Goal: Transaction & Acquisition: Obtain resource

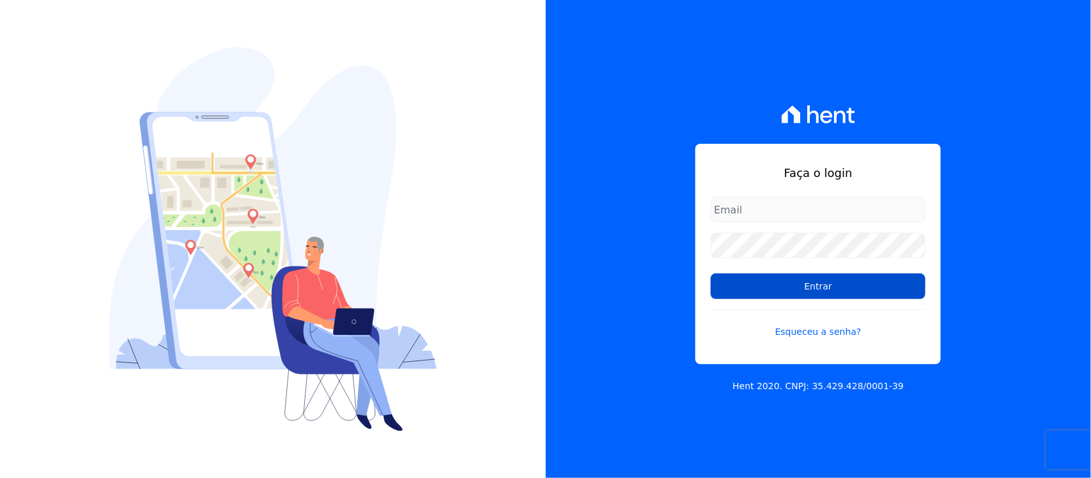
type input "[PERSON_NAME][EMAIL_ADDRESS][PERSON_NAME][DOMAIN_NAME]"
click at [783, 288] on input "Entrar" at bounding box center [818, 287] width 215 height 26
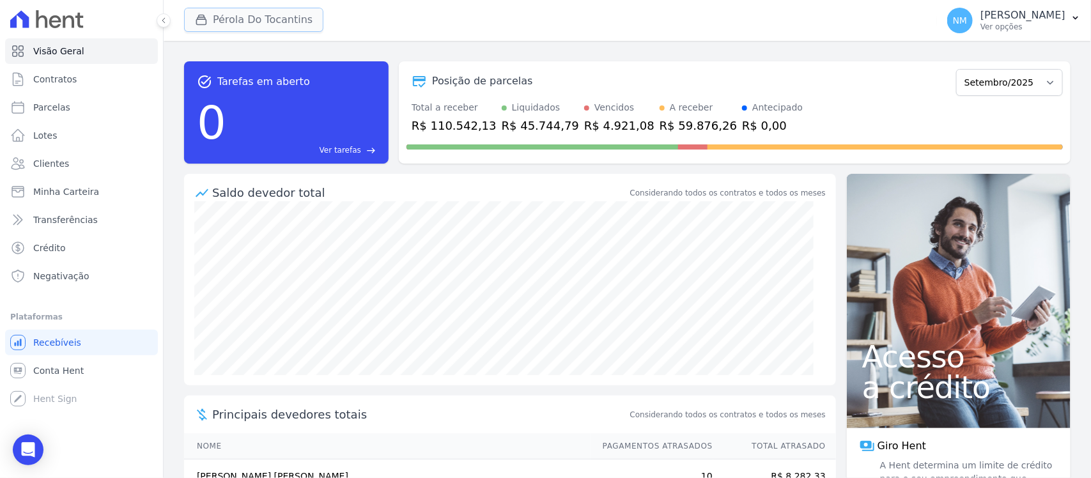
click at [281, 20] on button "Pérola Do Tocantins" at bounding box center [253, 20] width 139 height 24
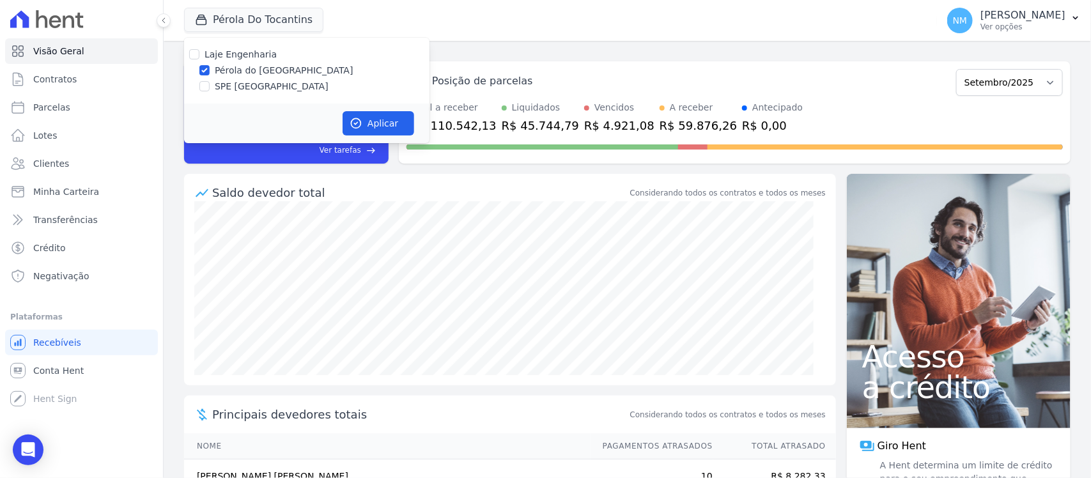
click at [263, 88] on label "SPE [GEOGRAPHIC_DATA]" at bounding box center [272, 86] width 114 height 13
click at [210, 88] on input "SPE [GEOGRAPHIC_DATA]" at bounding box center [204, 86] width 10 height 10
checkbox input "true"
click at [267, 69] on label "Pérola do [GEOGRAPHIC_DATA]" at bounding box center [284, 70] width 139 height 13
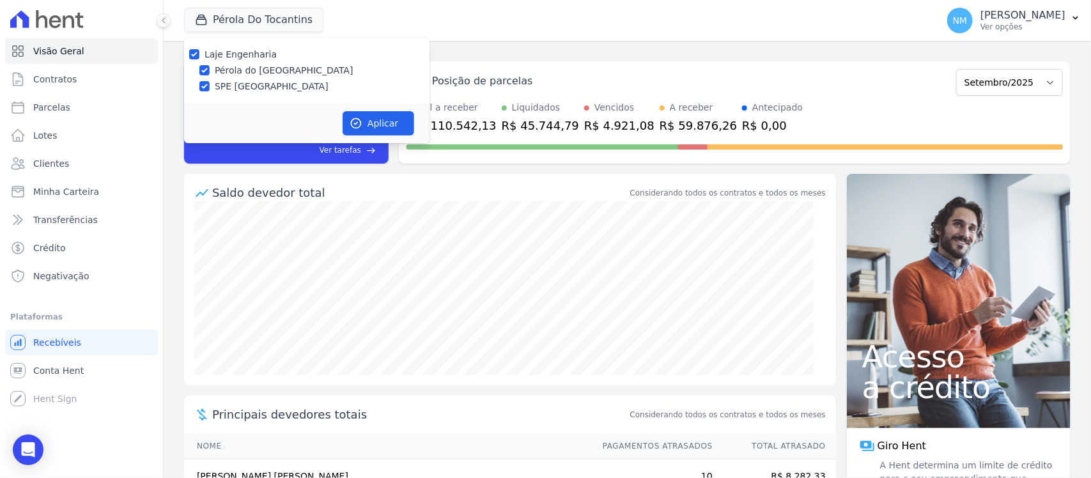
click at [210, 69] on input "Pérola do [GEOGRAPHIC_DATA]" at bounding box center [204, 70] width 10 height 10
checkbox input "false"
click at [377, 120] on button "Aplicar" at bounding box center [379, 123] width 72 height 24
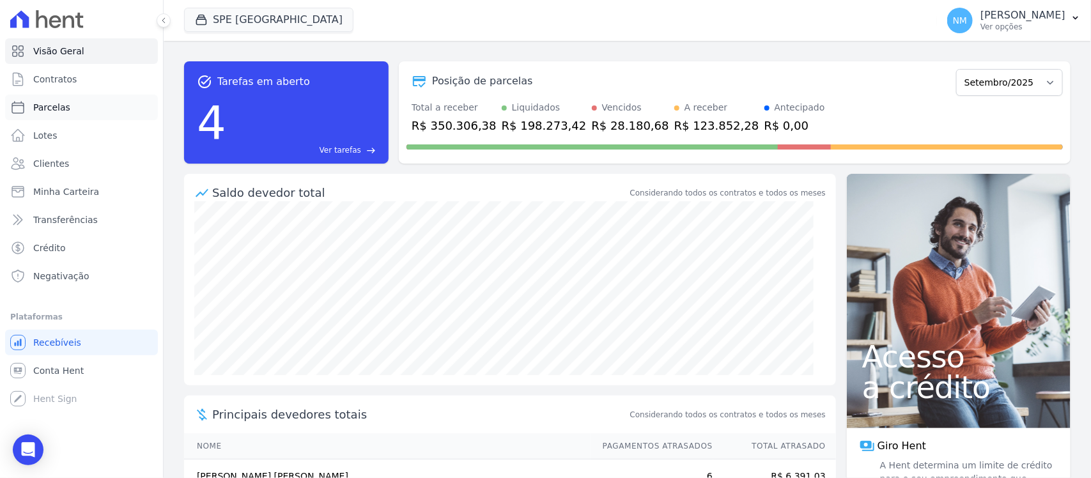
drag, startPoint x: 111, startPoint y: 111, endPoint x: 119, endPoint y: 110, distance: 8.3
click at [111, 110] on link "Parcelas" at bounding box center [81, 108] width 153 height 26
select select
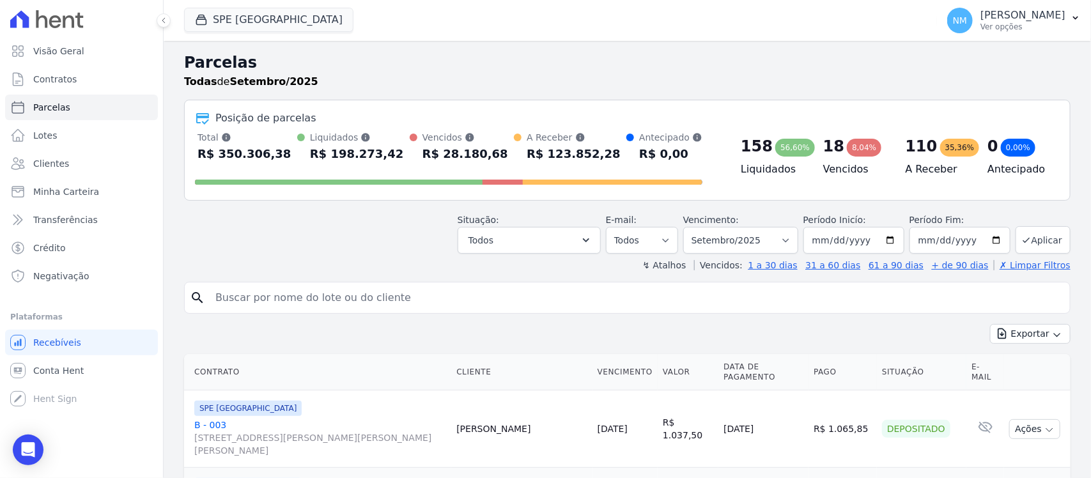
click at [248, 296] on input "search" at bounding box center [636, 298] width 857 height 26
type input "[PERSON_NAME]"
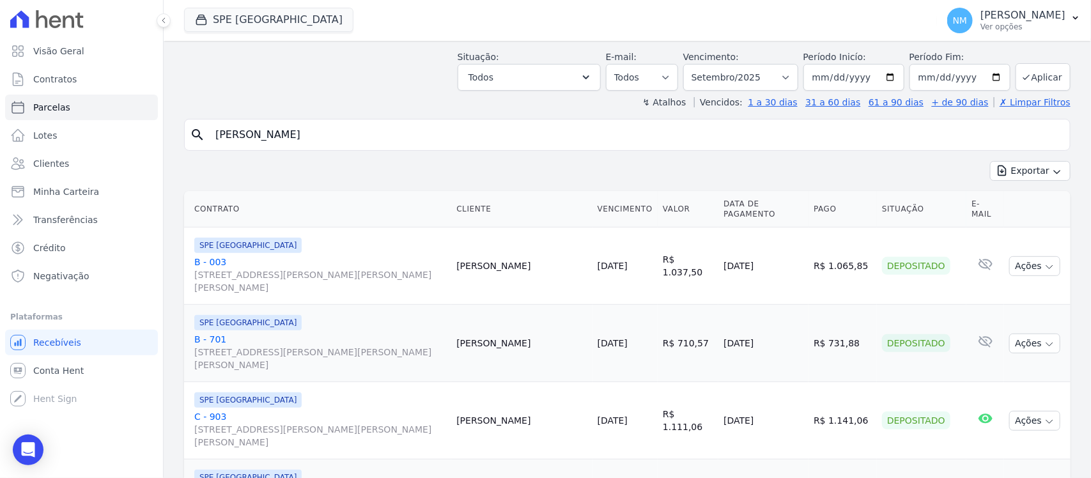
scroll to position [80, 0]
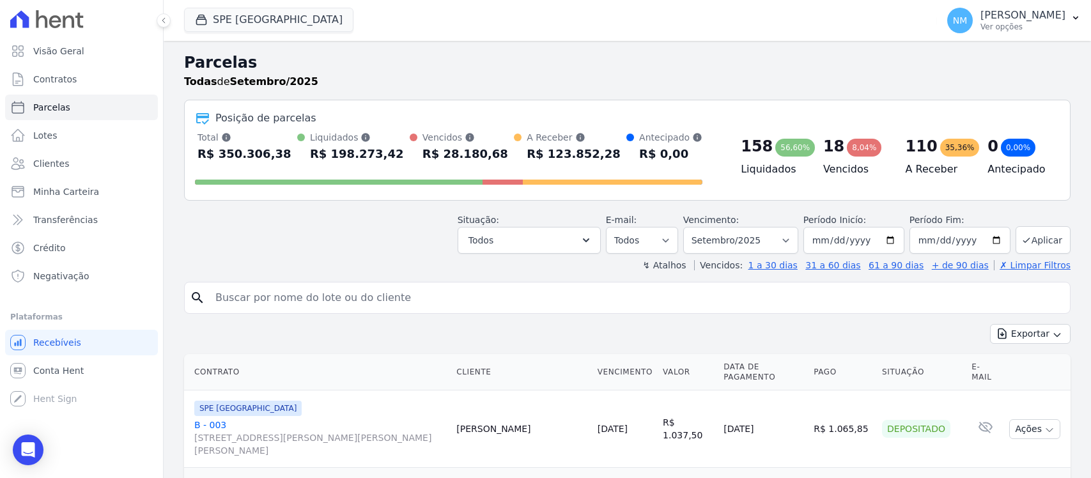
select select
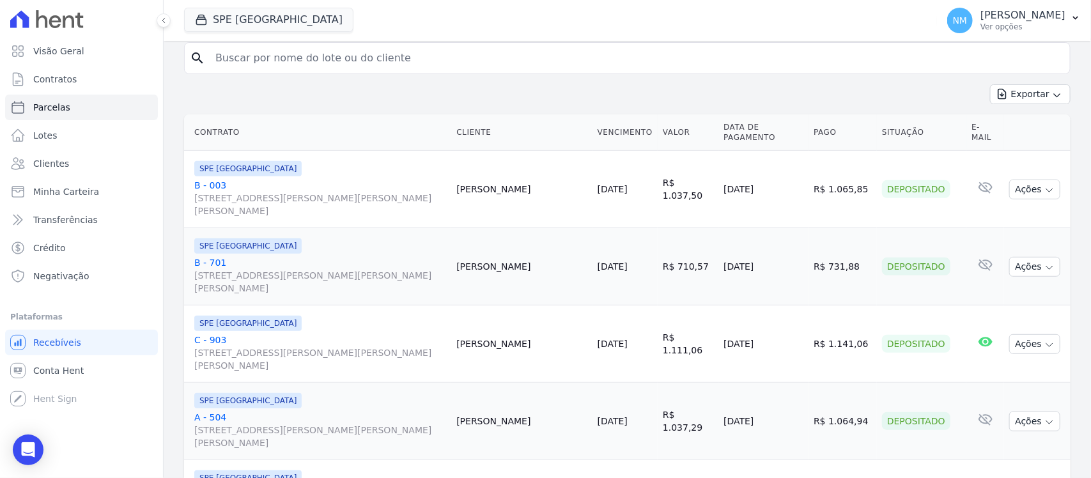
scroll to position [399, 0]
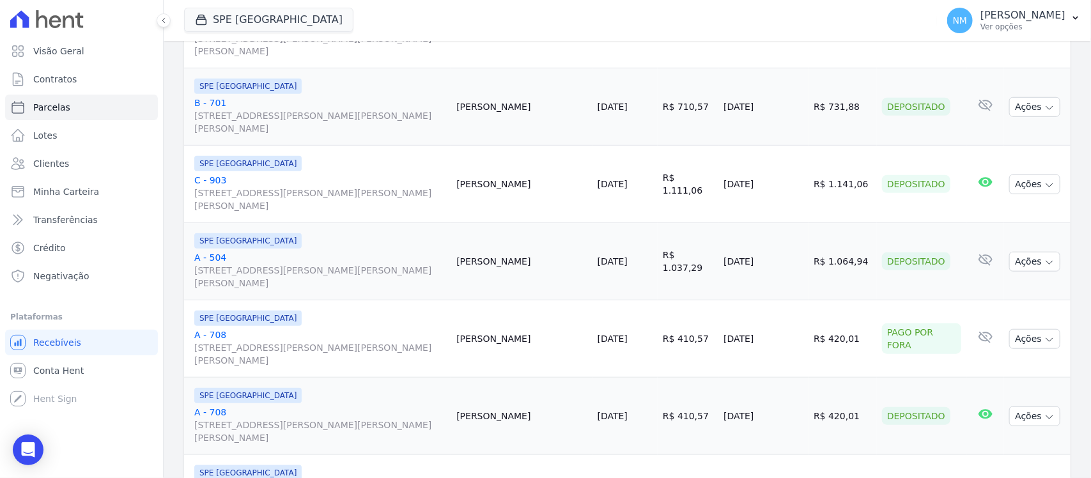
click at [219, 406] on link "A - 708 Travessa Francisco Caldeira Castelo Branco, 2256, sala A, São Brás" at bounding box center [320, 425] width 252 height 38
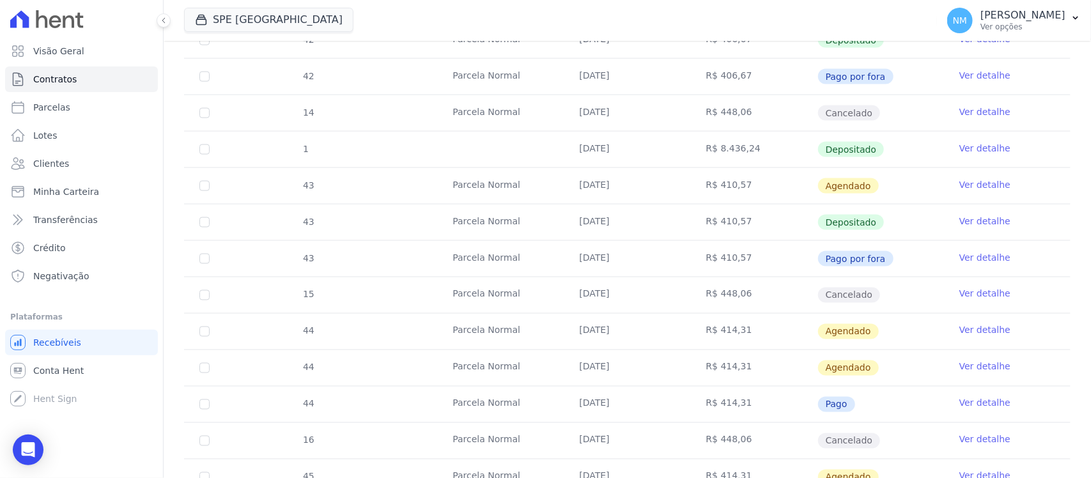
scroll to position [879, 0]
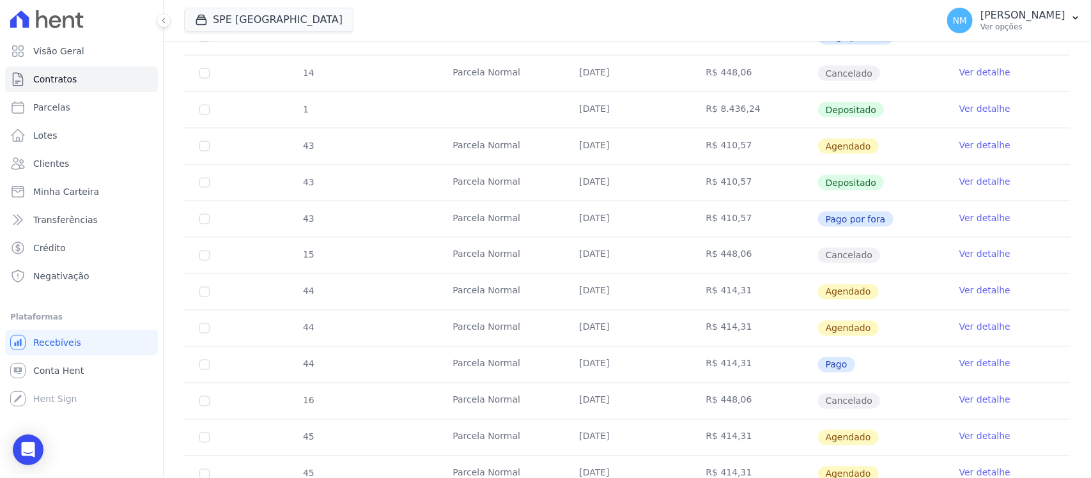
click at [959, 357] on link "Ver detalhe" at bounding box center [984, 363] width 51 height 13
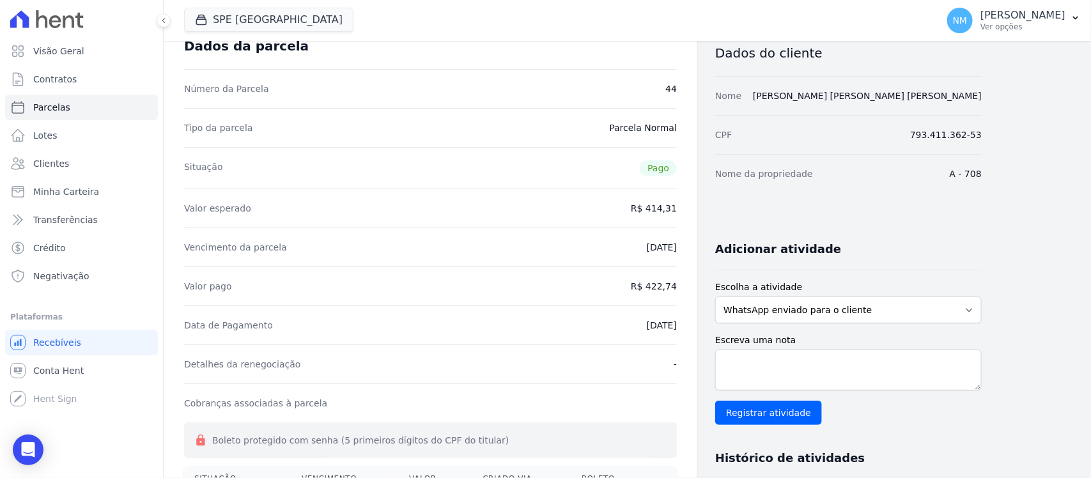
scroll to position [160, 0]
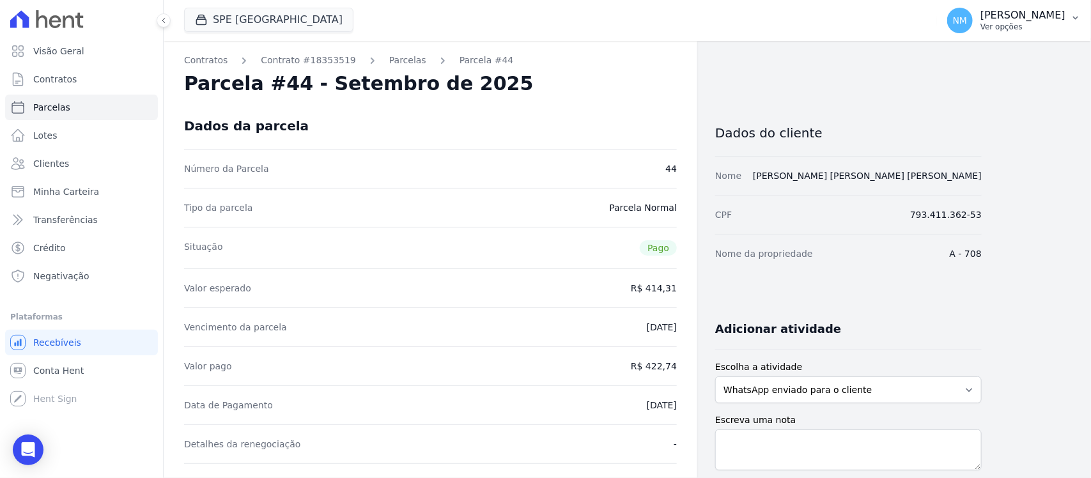
click at [1075, 27] on button "NM [PERSON_NAME] Ver opções" at bounding box center [1014, 21] width 154 height 36
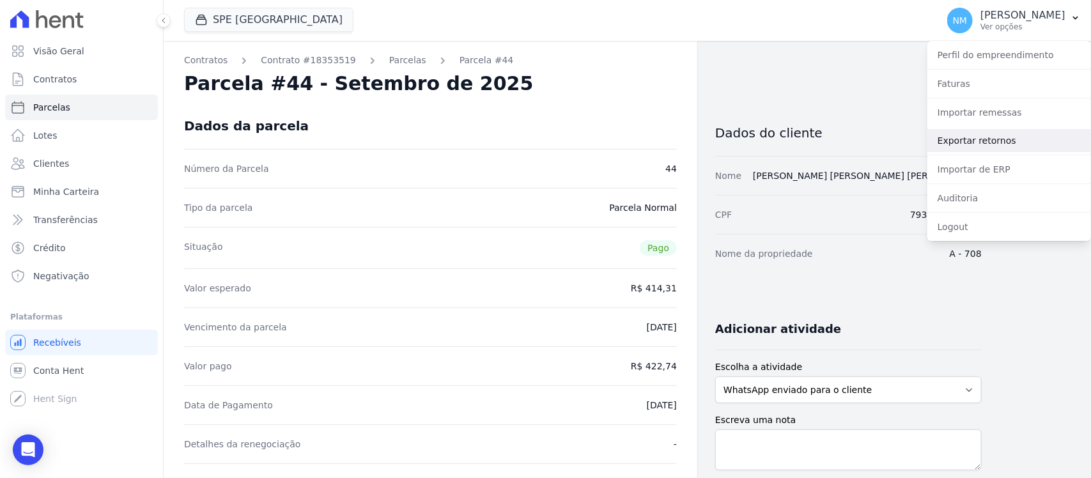
click at [992, 143] on link "Exportar retornos" at bounding box center [1009, 140] width 164 height 23
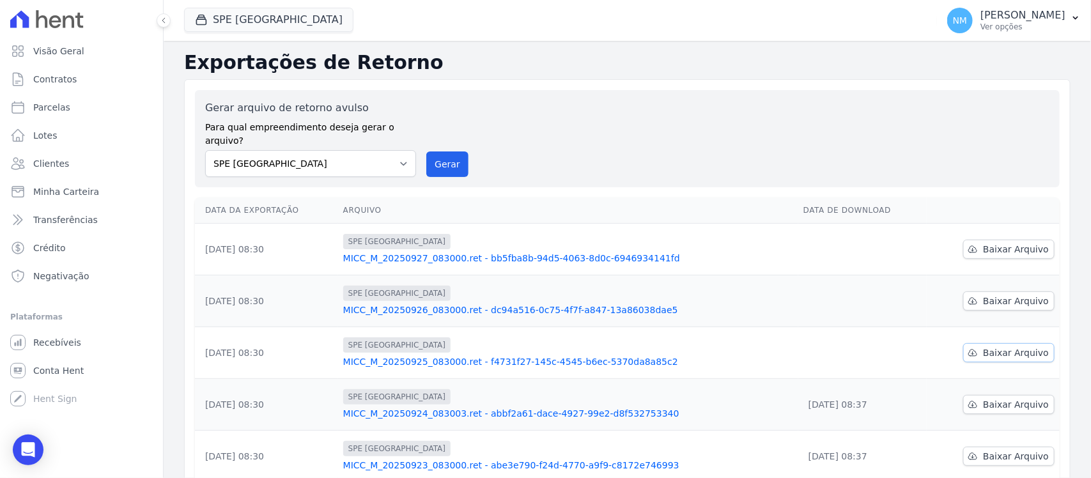
click at [1021, 346] on span "Baixar Arquivo" at bounding box center [1016, 352] width 66 height 13
click at [996, 295] on span "Baixar Arquivo" at bounding box center [1016, 301] width 66 height 13
click at [983, 243] on span "Baixar Arquivo" at bounding box center [1016, 249] width 66 height 13
